Goal: Information Seeking & Learning: Learn about a topic

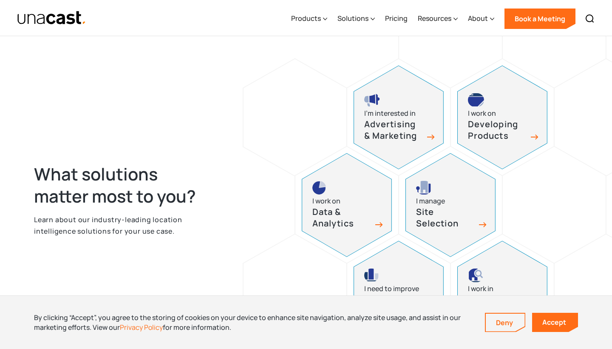
scroll to position [325, 0]
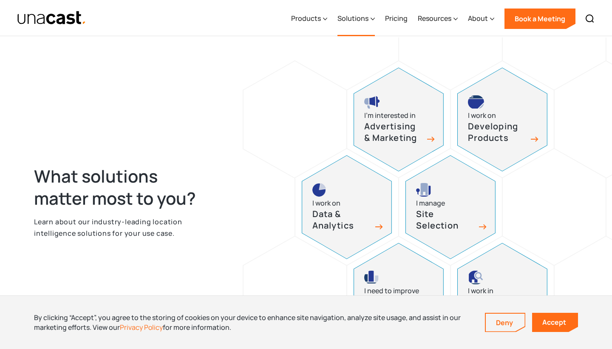
click at [360, 14] on div "Solutions" at bounding box center [352, 18] width 31 height 10
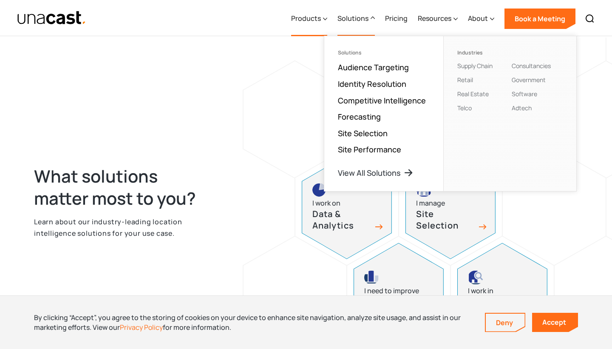
click at [324, 22] on div "Products" at bounding box center [309, 18] width 36 height 35
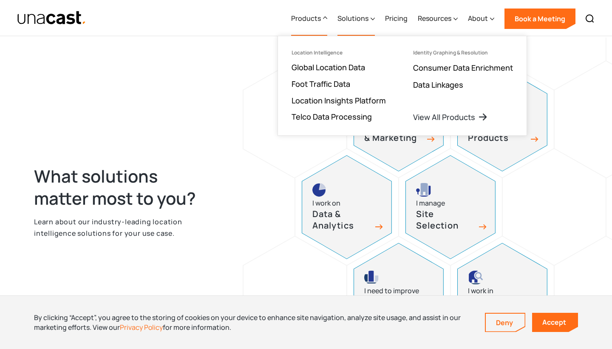
click at [373, 19] on icon at bounding box center [373, 19] width 4 height 2
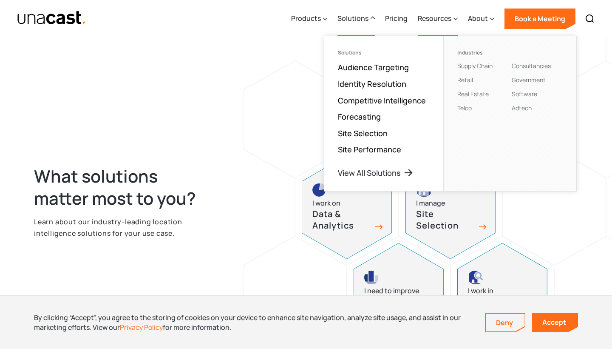
click at [423, 19] on div "Resources" at bounding box center [435, 18] width 34 height 10
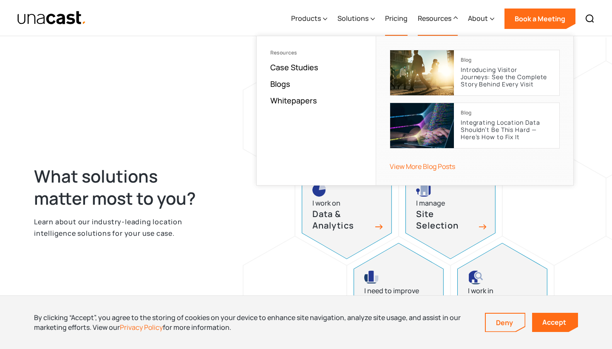
click at [394, 20] on link "Pricing" at bounding box center [396, 18] width 23 height 35
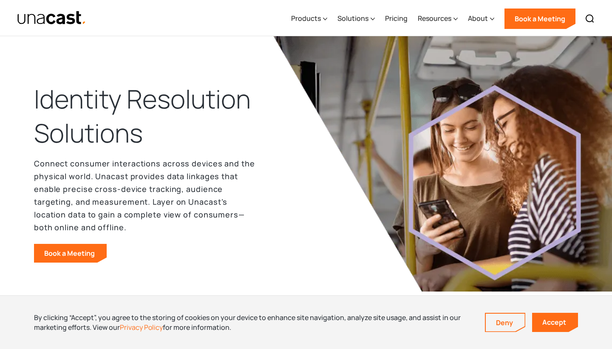
click at [377, 20] on div "Products Location Intelligence Global Location Data Foot Traffic Data Location …" at bounding box center [442, 18] width 313 height 36
click at [373, 20] on icon at bounding box center [373, 19] width 4 height 2
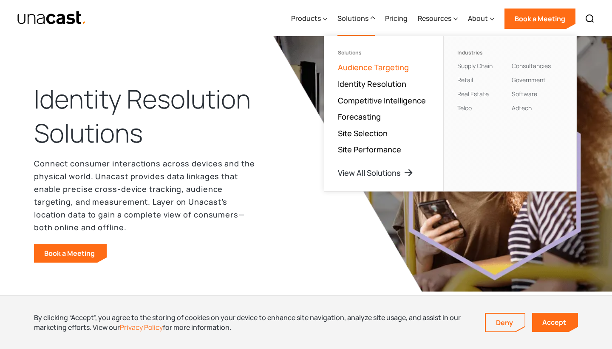
click at [363, 66] on link "Audience Targeting" at bounding box center [373, 67] width 71 height 10
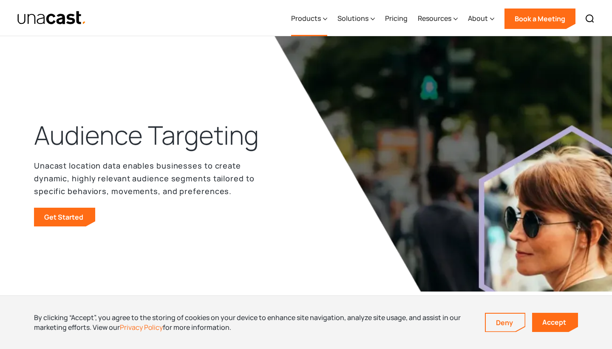
click at [325, 17] on icon at bounding box center [325, 18] width 4 height 9
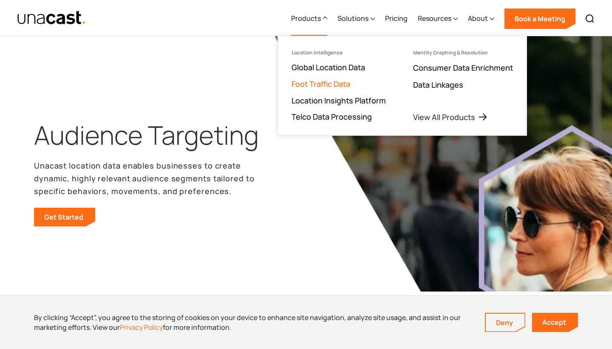
click at [323, 82] on link "Foot Traffic Data" at bounding box center [321, 84] width 59 height 10
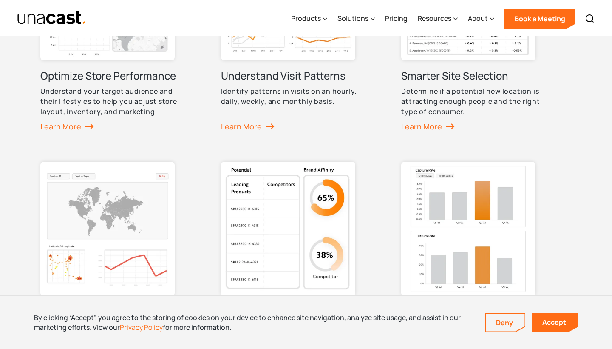
scroll to position [558, 0]
click at [545, 69] on div "How Customers Use Our Foot Traffic Data Foot traffic data helps our customers p…" at bounding box center [305, 119] width 531 height 581
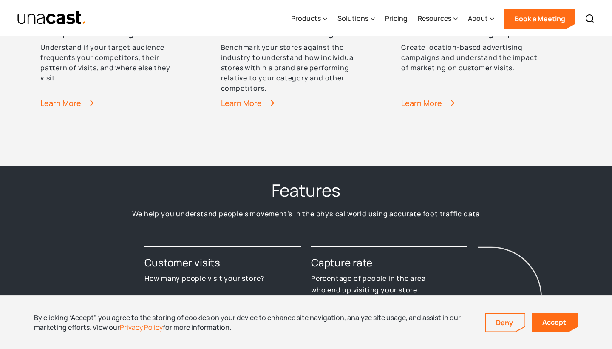
scroll to position [1115, 0]
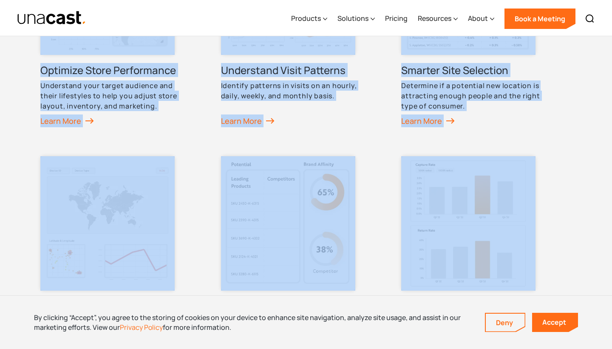
drag, startPoint x: 553, startPoint y: 69, endPoint x: 533, endPoint y: -34, distance: 105.1
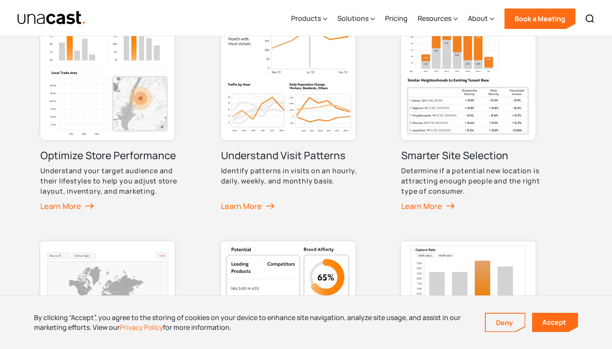
click at [593, 87] on div "How Customers Use Our Foot Traffic Data Foot traffic data helps our customers p…" at bounding box center [306, 199] width 612 height 649
